Goal: Book appointment/travel/reservation

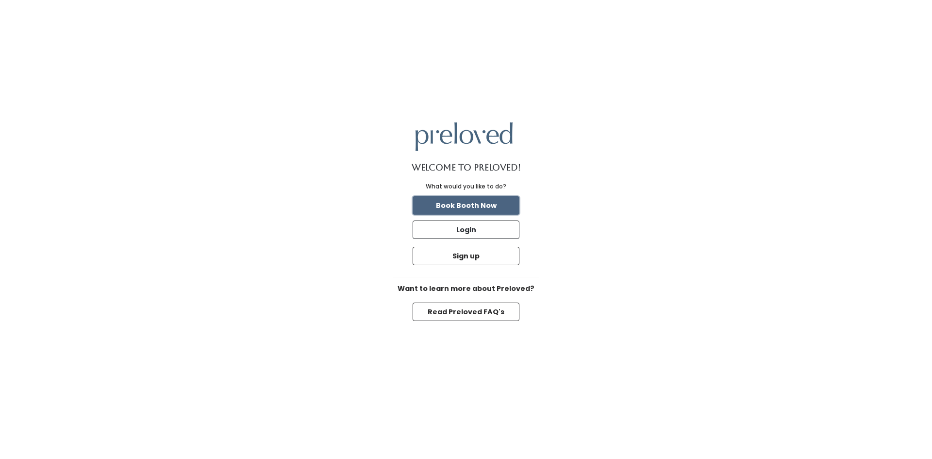
click at [472, 202] on button "Book Booth Now" at bounding box center [466, 205] width 107 height 18
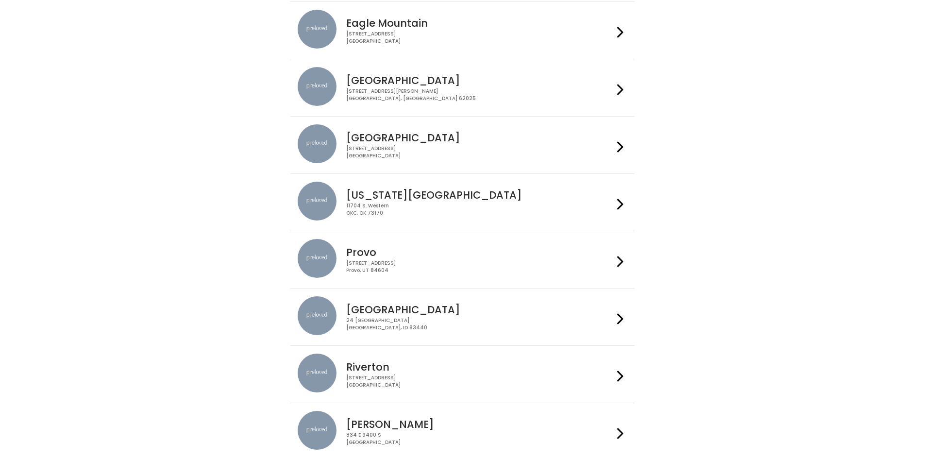
scroll to position [219, 0]
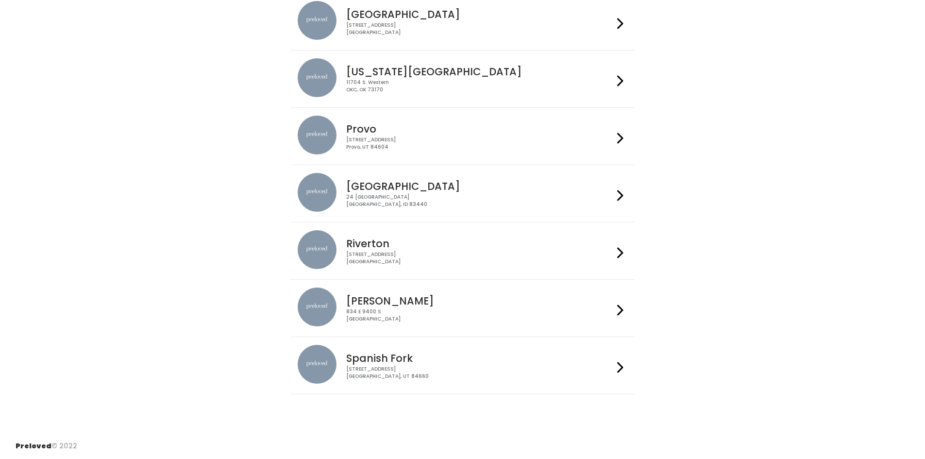
click at [617, 370] on div at bounding box center [620, 365] width 14 height 41
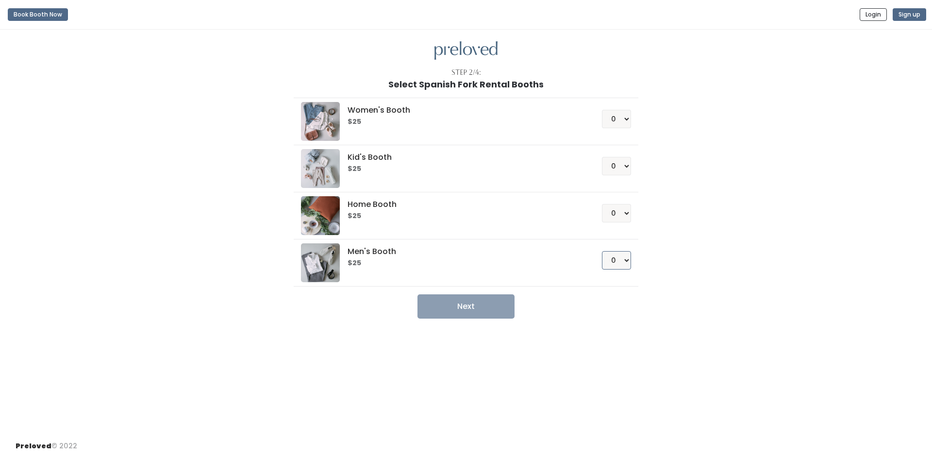
click at [622, 265] on select "0 1 2 3 4" at bounding box center [616, 260] width 29 height 18
select select "1"
click at [602, 251] on select "0 1 2 3 4" at bounding box center [616, 260] width 29 height 18
click at [479, 303] on button "Next" at bounding box center [466, 306] width 97 height 24
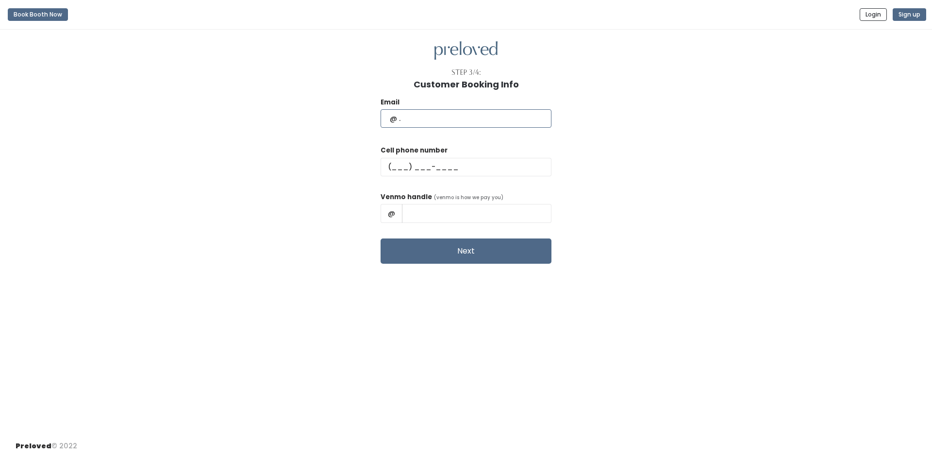
click at [449, 118] on input "text" at bounding box center [466, 118] width 171 height 18
type input "clstone@sfcn.org"
type input "(801) 602-7813"
drag, startPoint x: 483, startPoint y: 212, endPoint x: 430, endPoint y: 220, distance: 53.6
click at [430, 220] on input "CINDY STONE" at bounding box center [477, 213] width 150 height 18
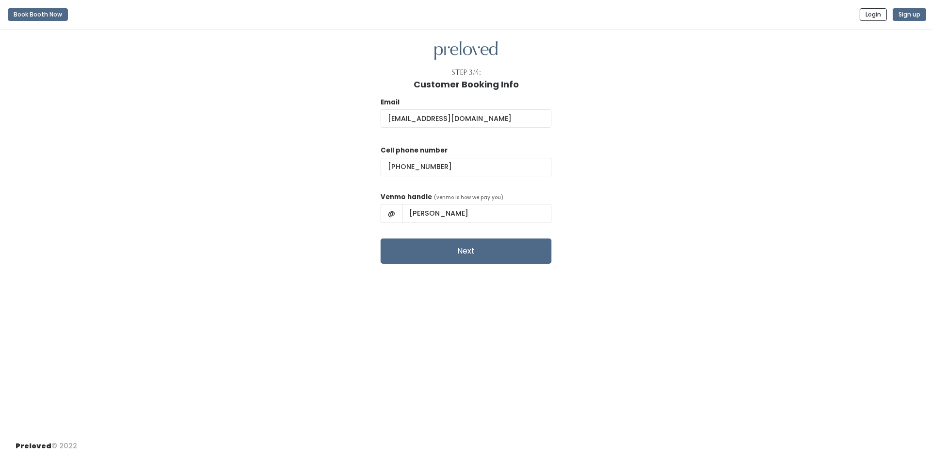
drag, startPoint x: 429, startPoint y: 359, endPoint x: 449, endPoint y: 298, distance: 65.0
click at [429, 358] on div "Step 3/4: Customer Booking Info Email clstone@sfcn.org Cell phone number (801) …" at bounding box center [466, 232] width 932 height 404
click at [467, 253] on button "Next" at bounding box center [466, 250] width 171 height 25
drag, startPoint x: 490, startPoint y: 212, endPoint x: 409, endPoint y: 218, distance: 81.3
click at [409, 218] on div "@ Cindy Stone" at bounding box center [466, 213] width 171 height 18
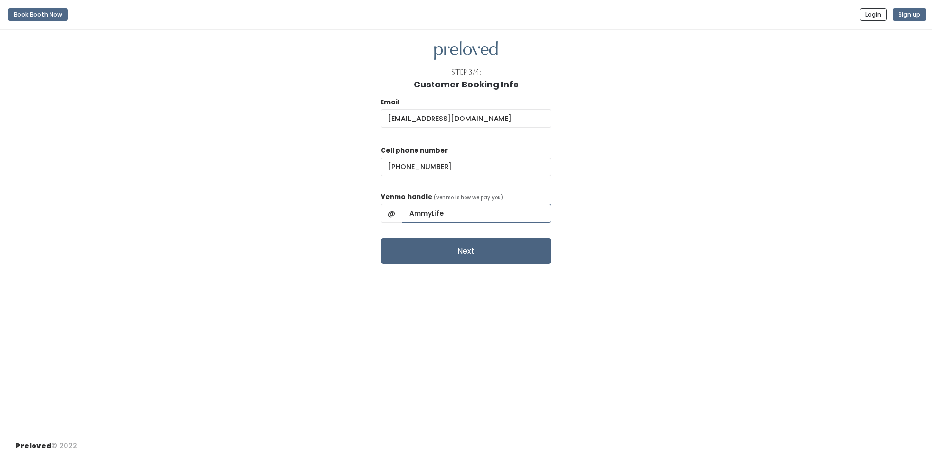
type input "AmmyLife"
click at [462, 248] on button "Next" at bounding box center [466, 250] width 171 height 25
click at [434, 249] on button "Next" at bounding box center [466, 250] width 171 height 25
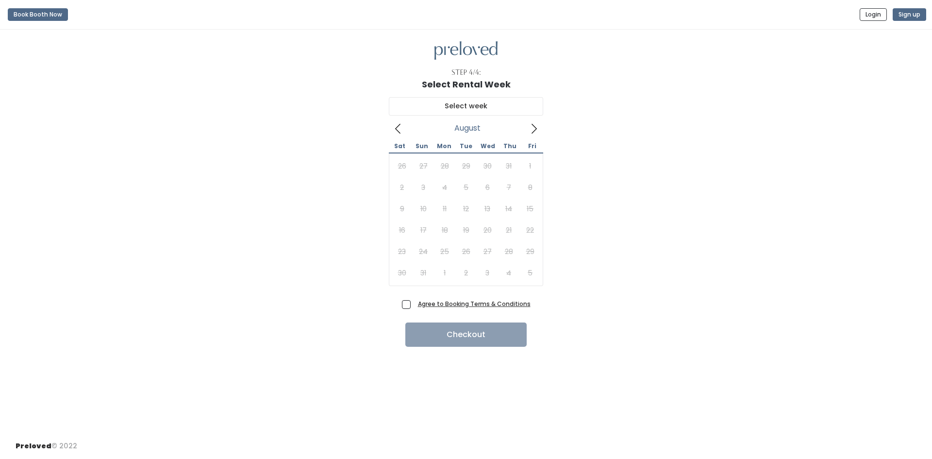
click at [453, 303] on u "Agree to Booking Terms & Conditions" at bounding box center [474, 304] width 113 height 8
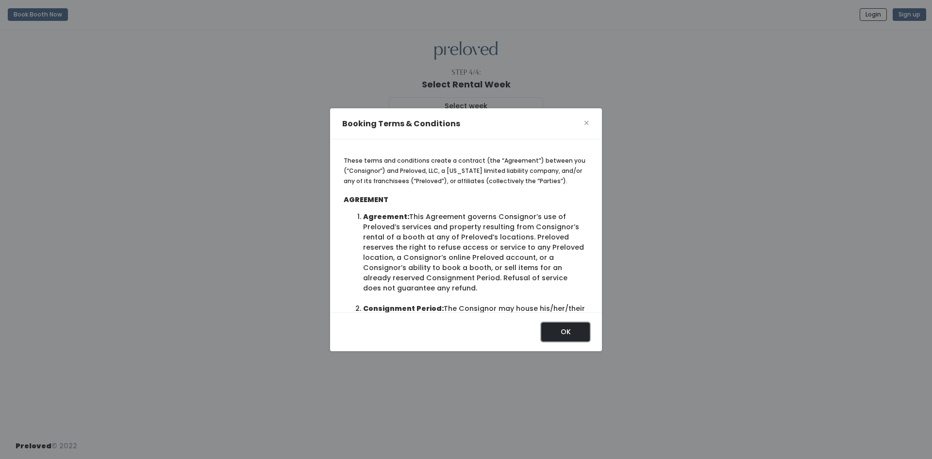
click at [558, 333] on button "OK" at bounding box center [565, 331] width 49 height 18
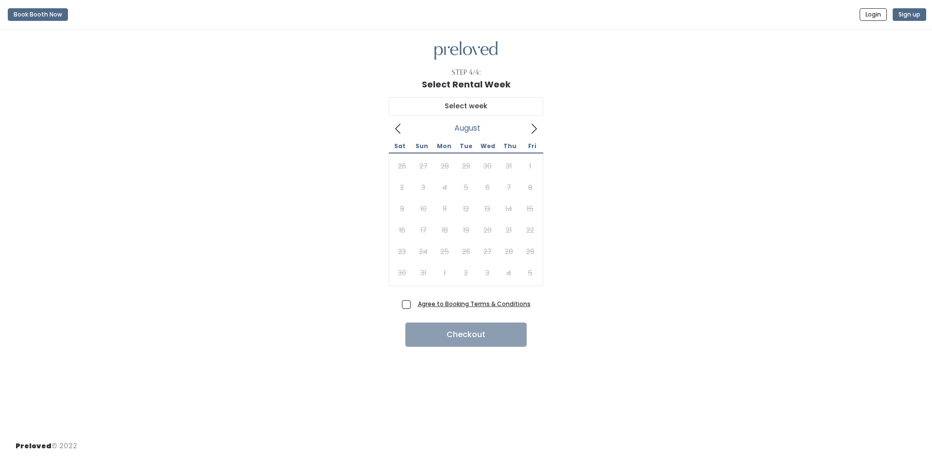
click at [533, 129] on icon at bounding box center [534, 128] width 11 height 11
type input "[DATE] to [DATE]"
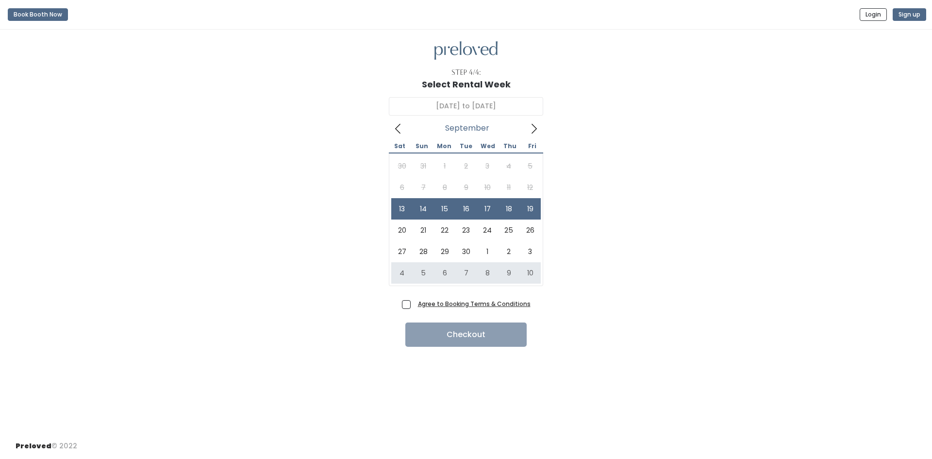
click at [480, 303] on u "Agree to Booking Terms & Conditions" at bounding box center [474, 304] width 113 height 8
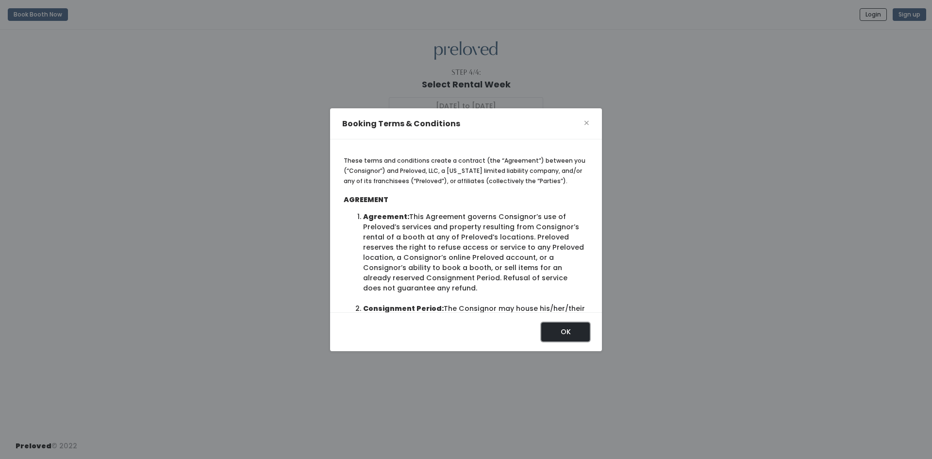
click at [559, 331] on button "OK" at bounding box center [565, 331] width 49 height 18
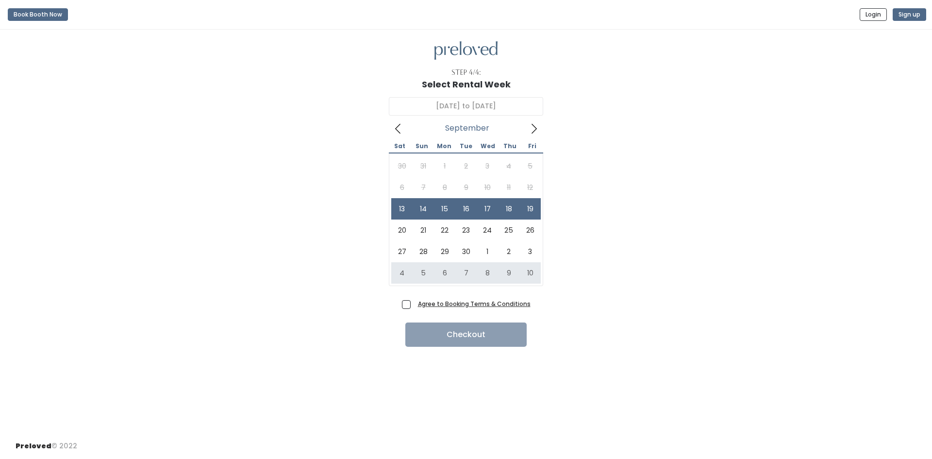
click at [414, 304] on span "Agree to Booking Terms & Conditions" at bounding box center [472, 304] width 117 height 10
click at [414, 304] on input "Agree to Booking Terms & Conditions" at bounding box center [417, 302] width 6 height 6
checkbox input "true"
click at [470, 332] on button "Checkout" at bounding box center [465, 334] width 121 height 24
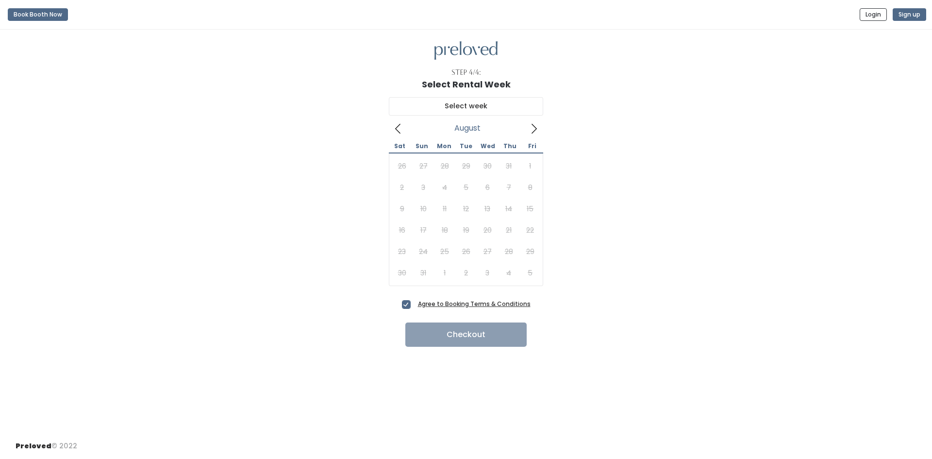
click at [523, 126] on div "[DATE]" at bounding box center [466, 128] width 116 height 16
click at [536, 128] on icon at bounding box center [534, 129] width 5 height 10
type input "September 13 to September 19"
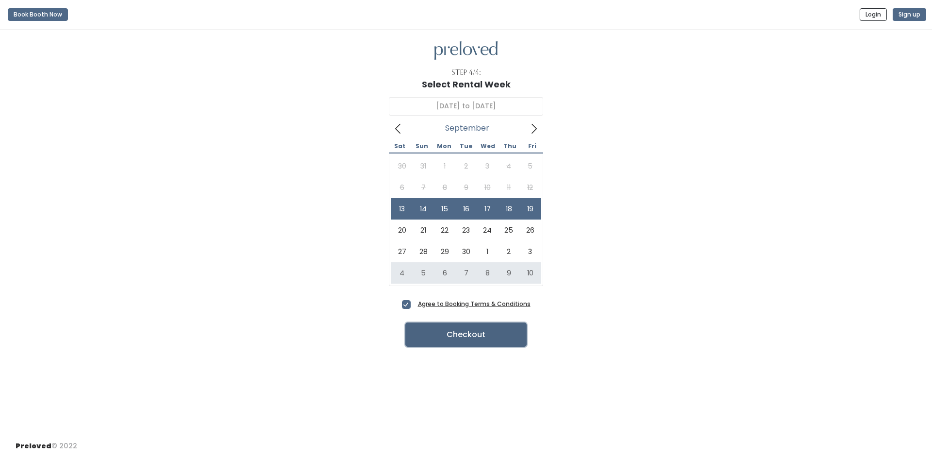
click at [459, 335] on button "Checkout" at bounding box center [465, 334] width 121 height 24
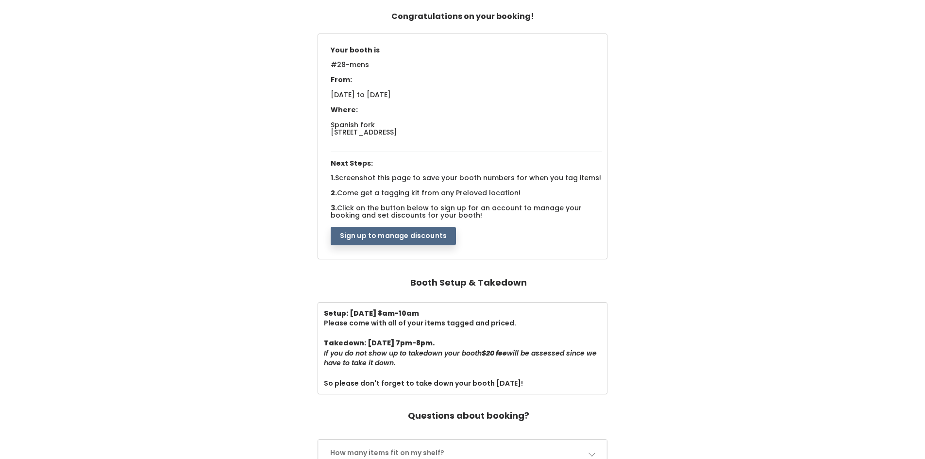
scroll to position [49, 0]
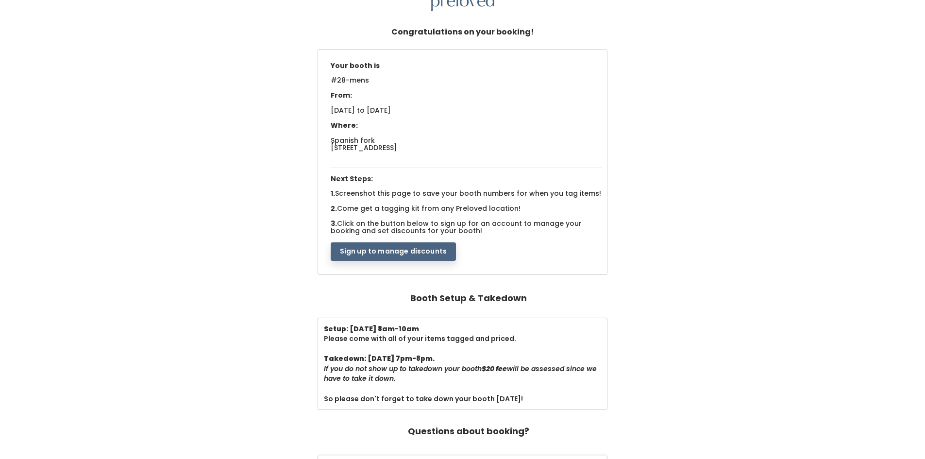
click at [404, 251] on button "Sign up to manage discounts" at bounding box center [393, 251] width 125 height 18
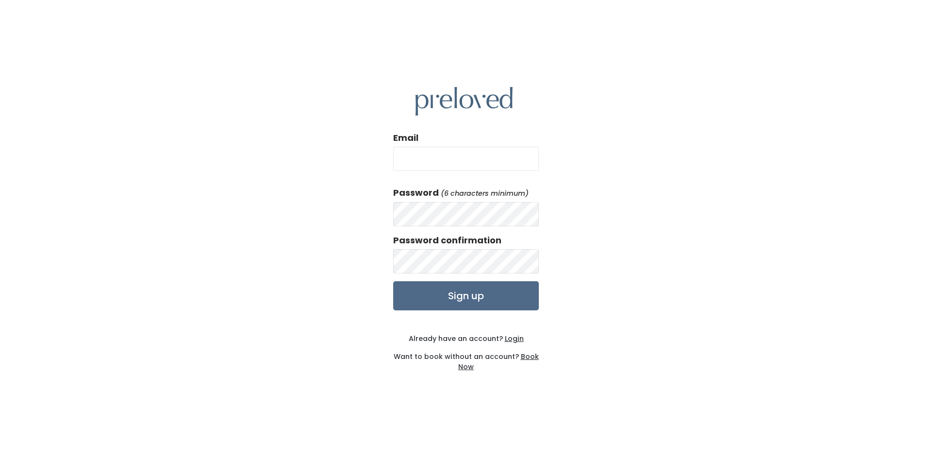
click at [470, 159] on input "Email" at bounding box center [466, 159] width 146 height 24
type input "[EMAIL_ADDRESS][DOMAIN_NAME]"
click at [373, 217] on div "Email [EMAIL_ADDRESS][DOMAIN_NAME] Password (6 characters minimum) Password con…" at bounding box center [466, 229] width 932 height 459
click at [476, 297] on input "Sign up" at bounding box center [466, 295] width 146 height 29
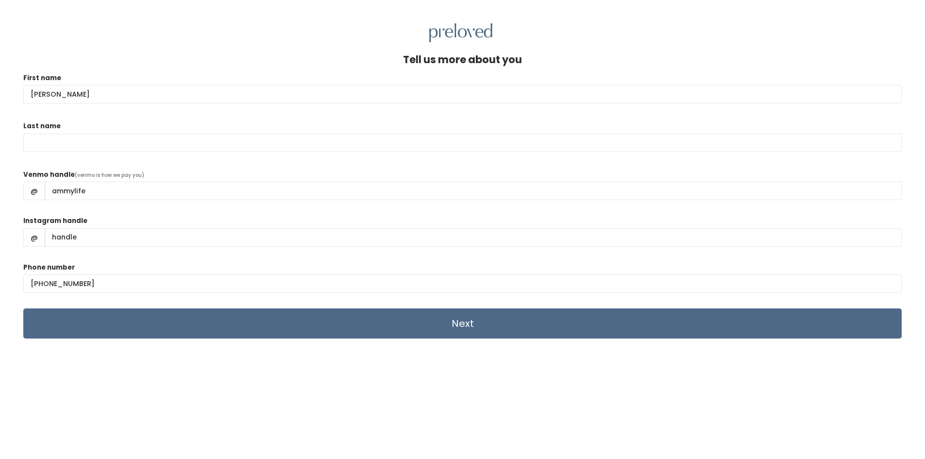
type input "[PERSON_NAME]"
type input "Stone"
click at [118, 231] on input "Instagram handle" at bounding box center [473, 237] width 857 height 18
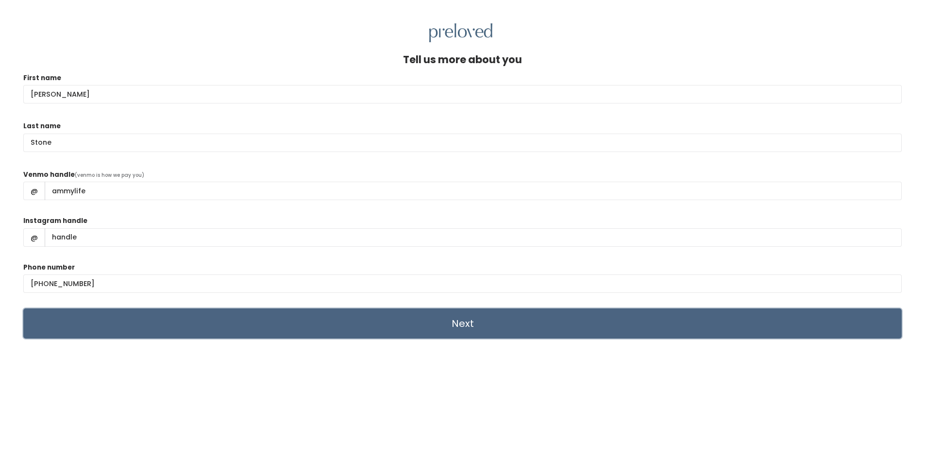
click at [466, 322] on input "Next" at bounding box center [462, 323] width 878 height 30
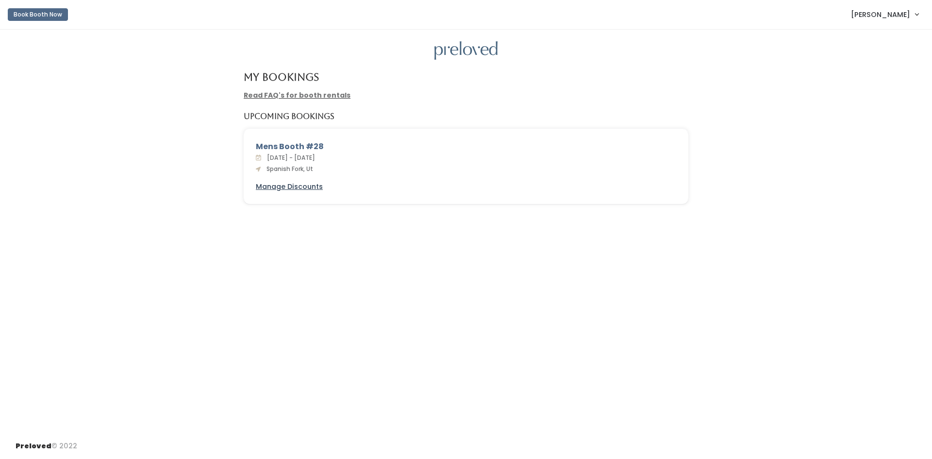
click at [306, 187] on u "Manage Discounts" at bounding box center [289, 187] width 67 height 10
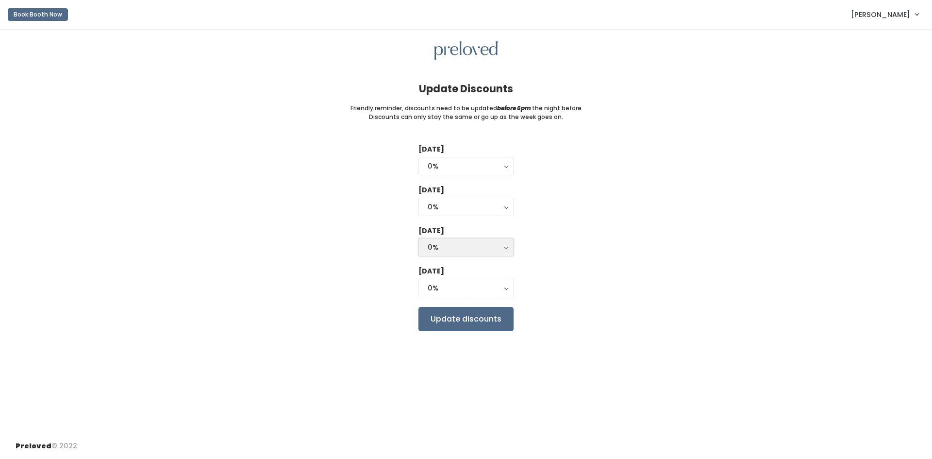
click at [507, 248] on button "0%" at bounding box center [466, 247] width 95 height 18
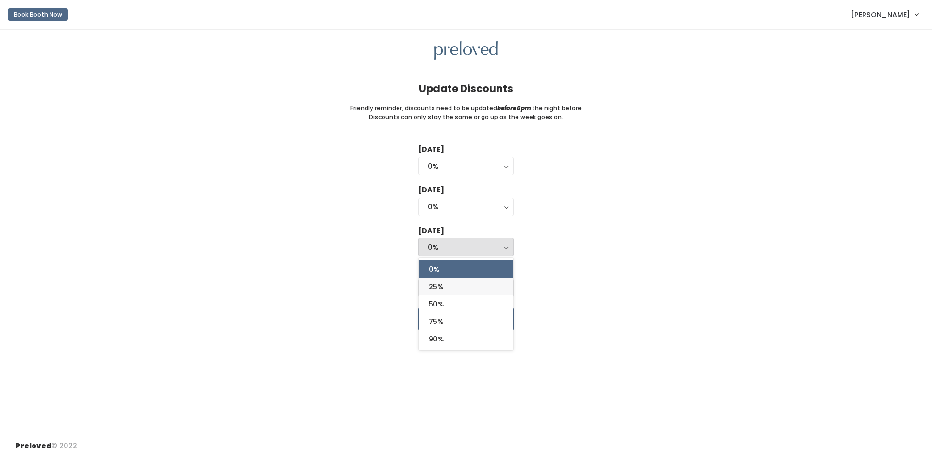
click at [468, 284] on link "25%" at bounding box center [466, 286] width 94 height 17
select select "25%"
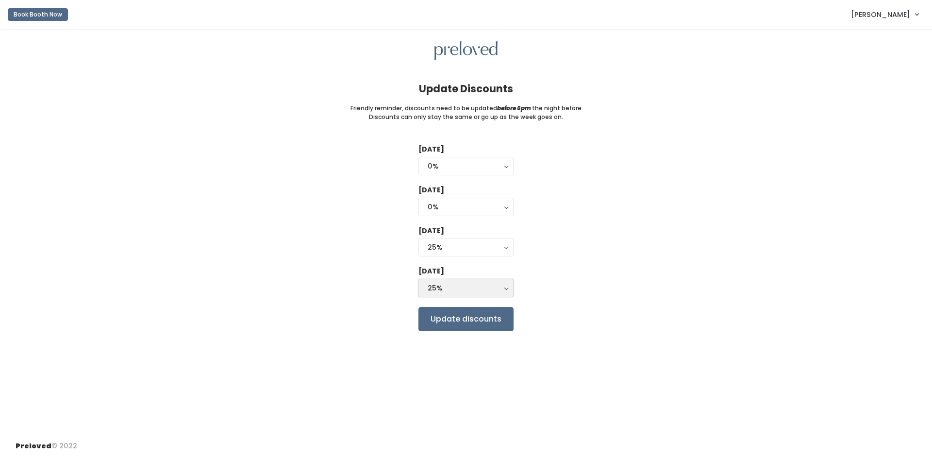
click at [507, 286] on button "25%" at bounding box center [466, 288] width 95 height 18
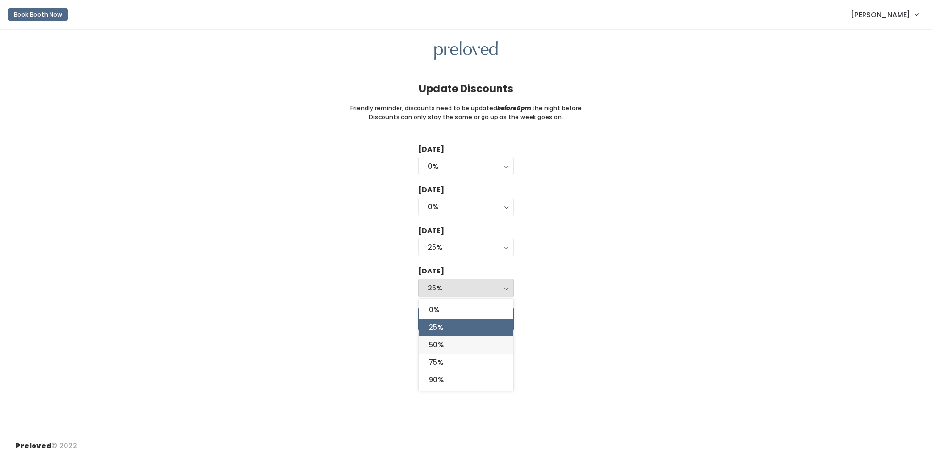
click at [470, 343] on link "50%" at bounding box center [466, 344] width 94 height 17
select select "50%"
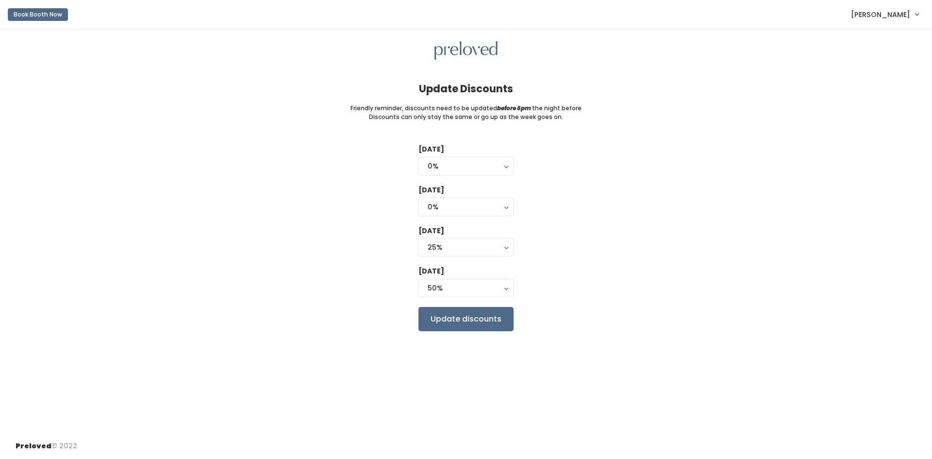
click at [599, 298] on div "Tuesday 0% 25% 50% 75% 90% 0% Wednesday 0% 25% 50% 75% 90% 0% Thursday 0% 25% 5…" at bounding box center [466, 237] width 901 height 186
click at [470, 318] on input "Update discounts" at bounding box center [466, 319] width 95 height 24
